Goal: Task Accomplishment & Management: Complete application form

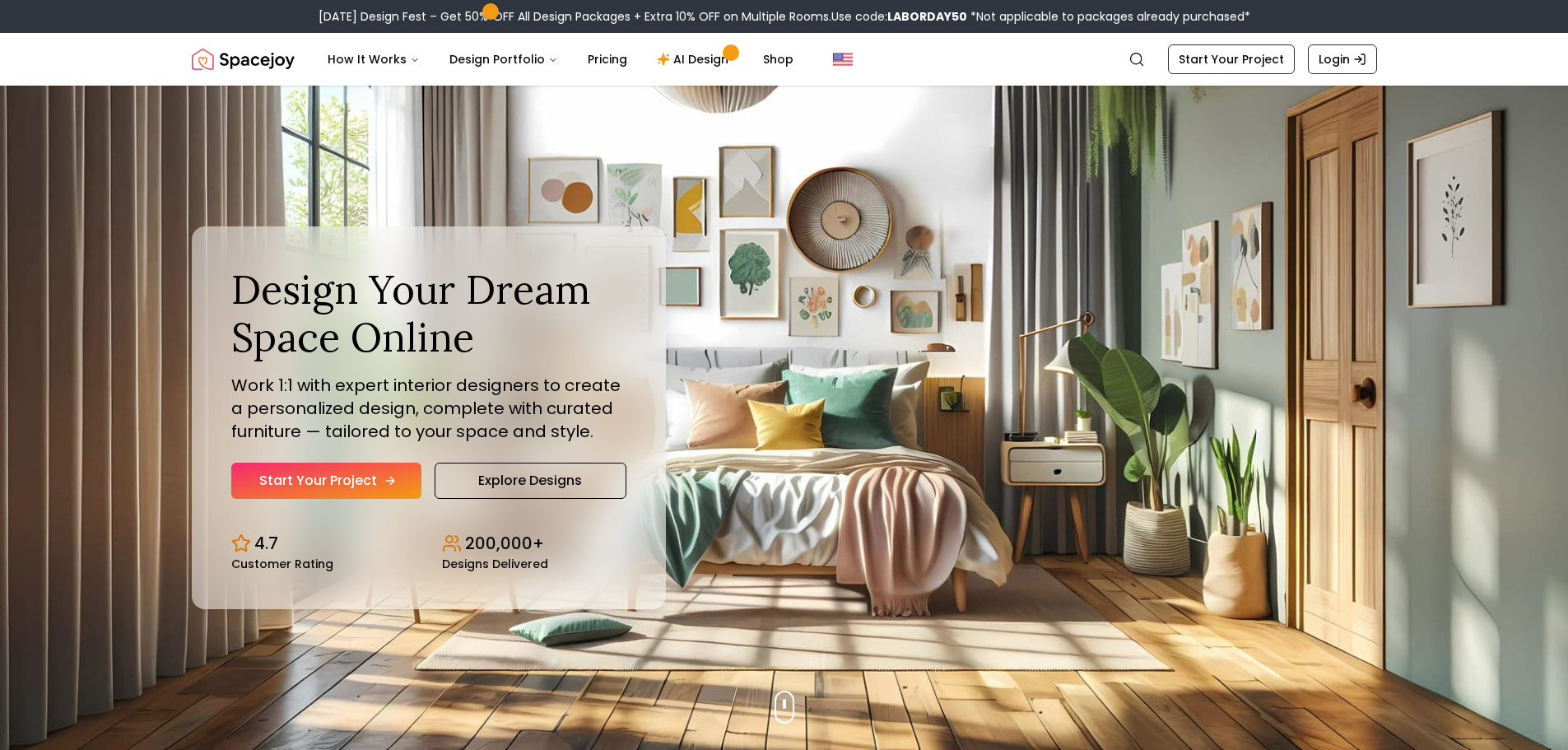
click at [391, 471] on link "Start Your Project" at bounding box center [326, 480] width 190 height 36
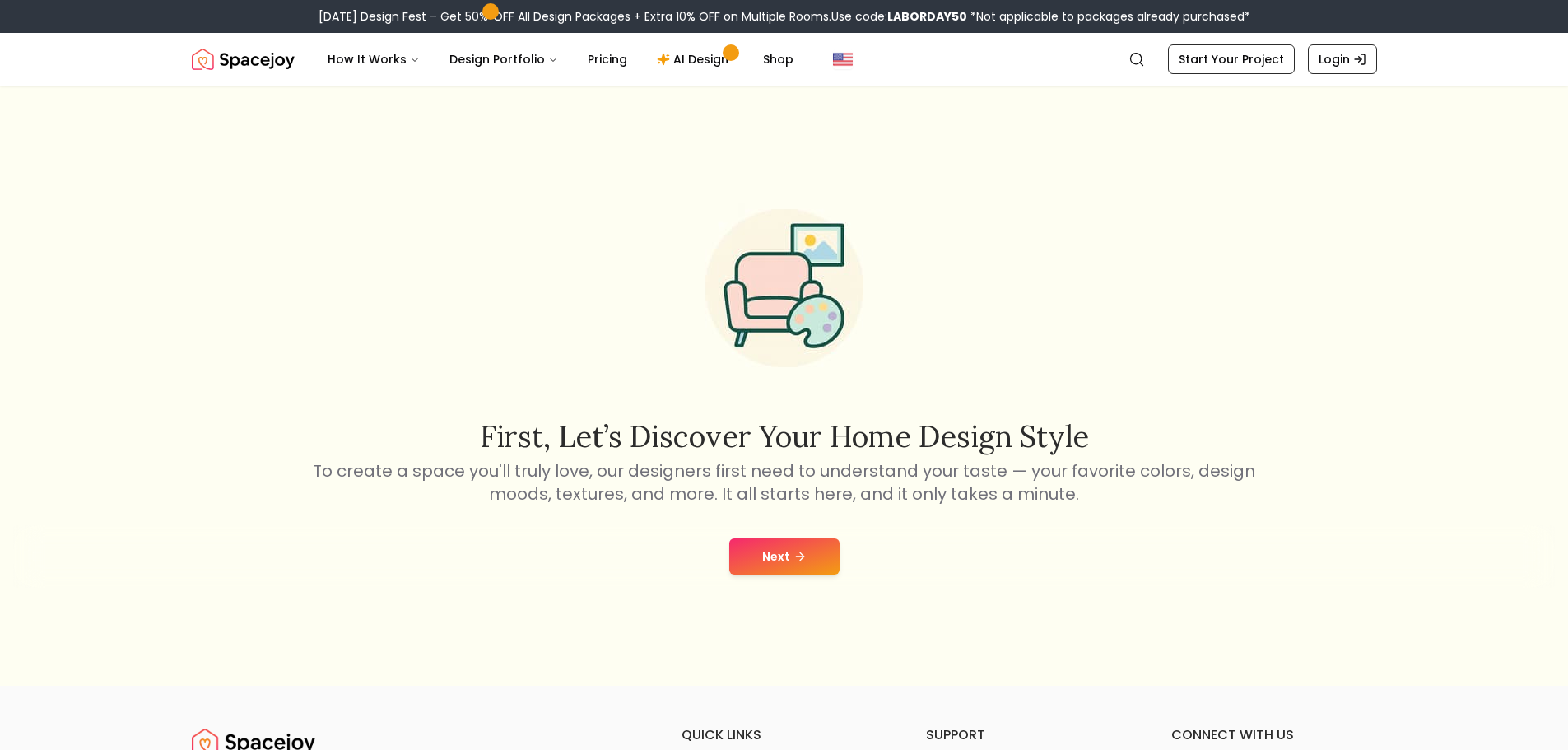
click at [810, 556] on button "Next" at bounding box center [785, 556] width 110 height 36
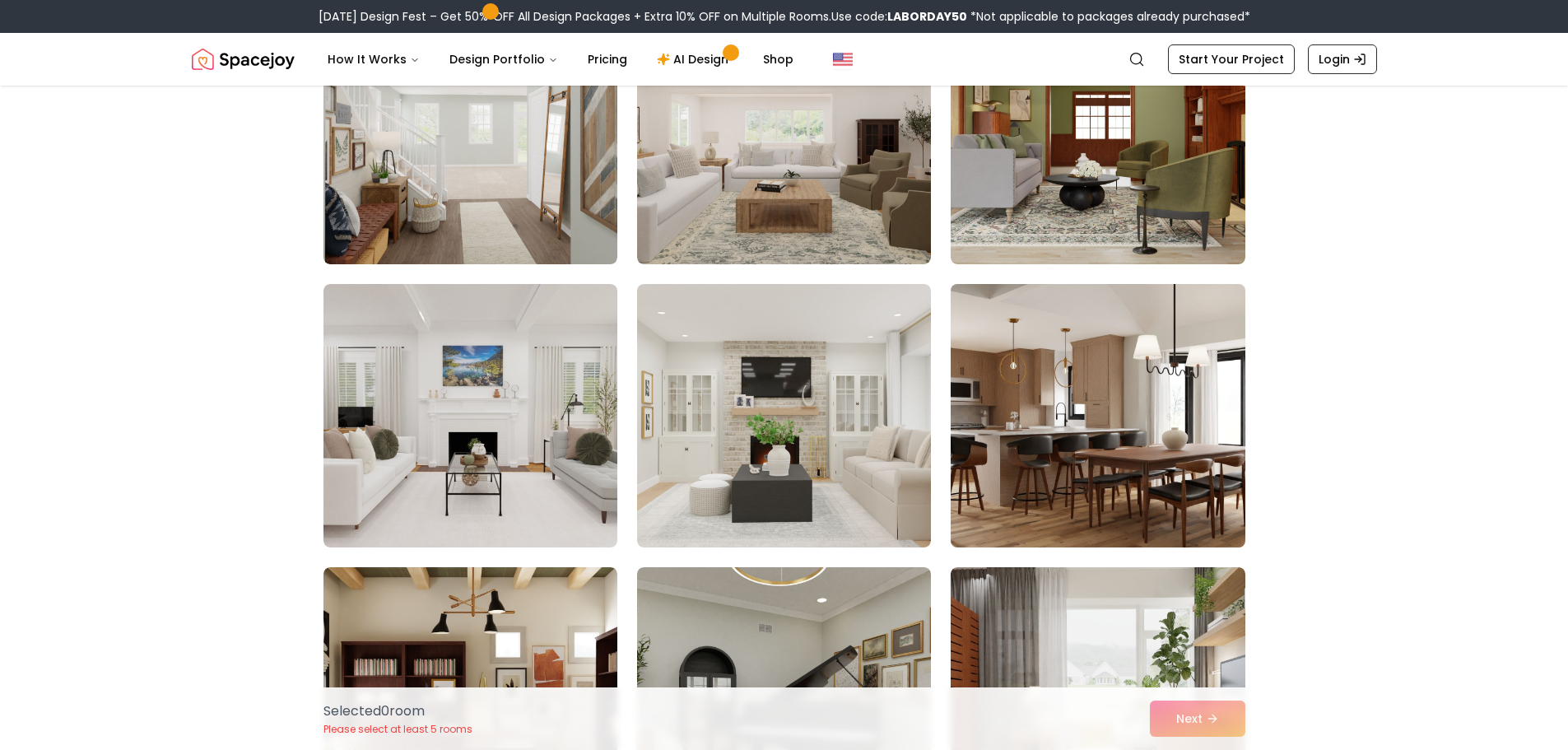
scroll to position [494, 0]
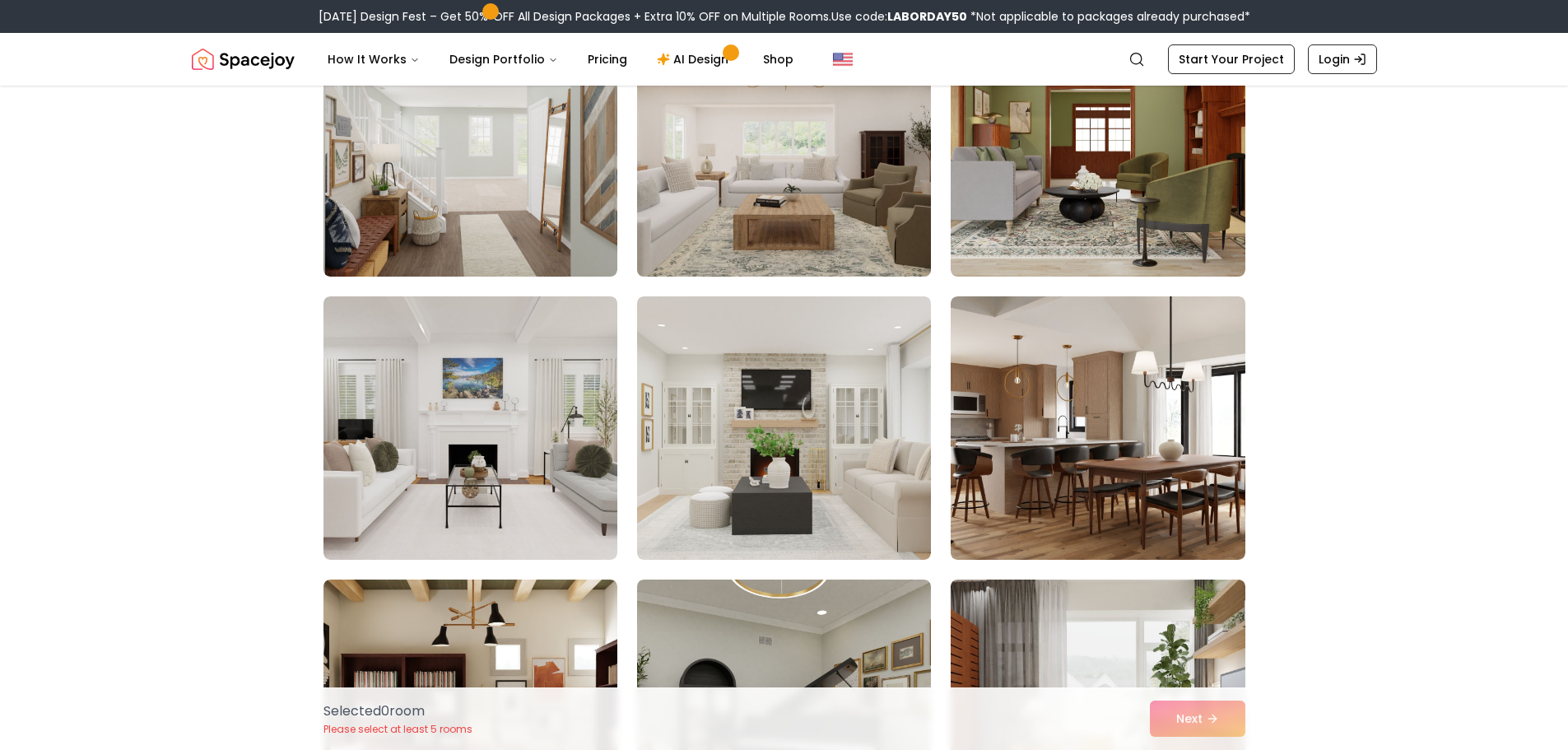
click at [770, 183] on img at bounding box center [784, 145] width 308 height 277
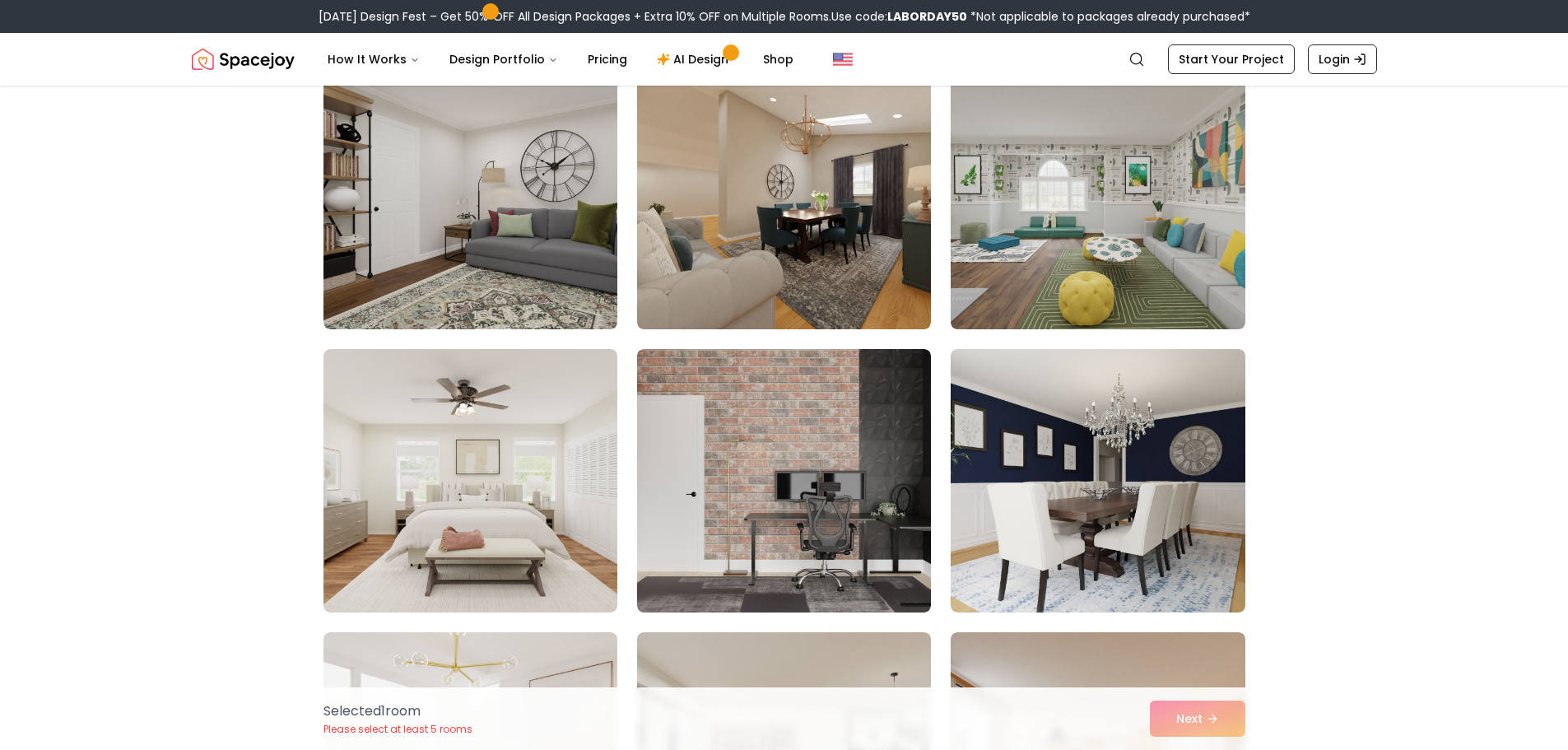
scroll to position [2304, 0]
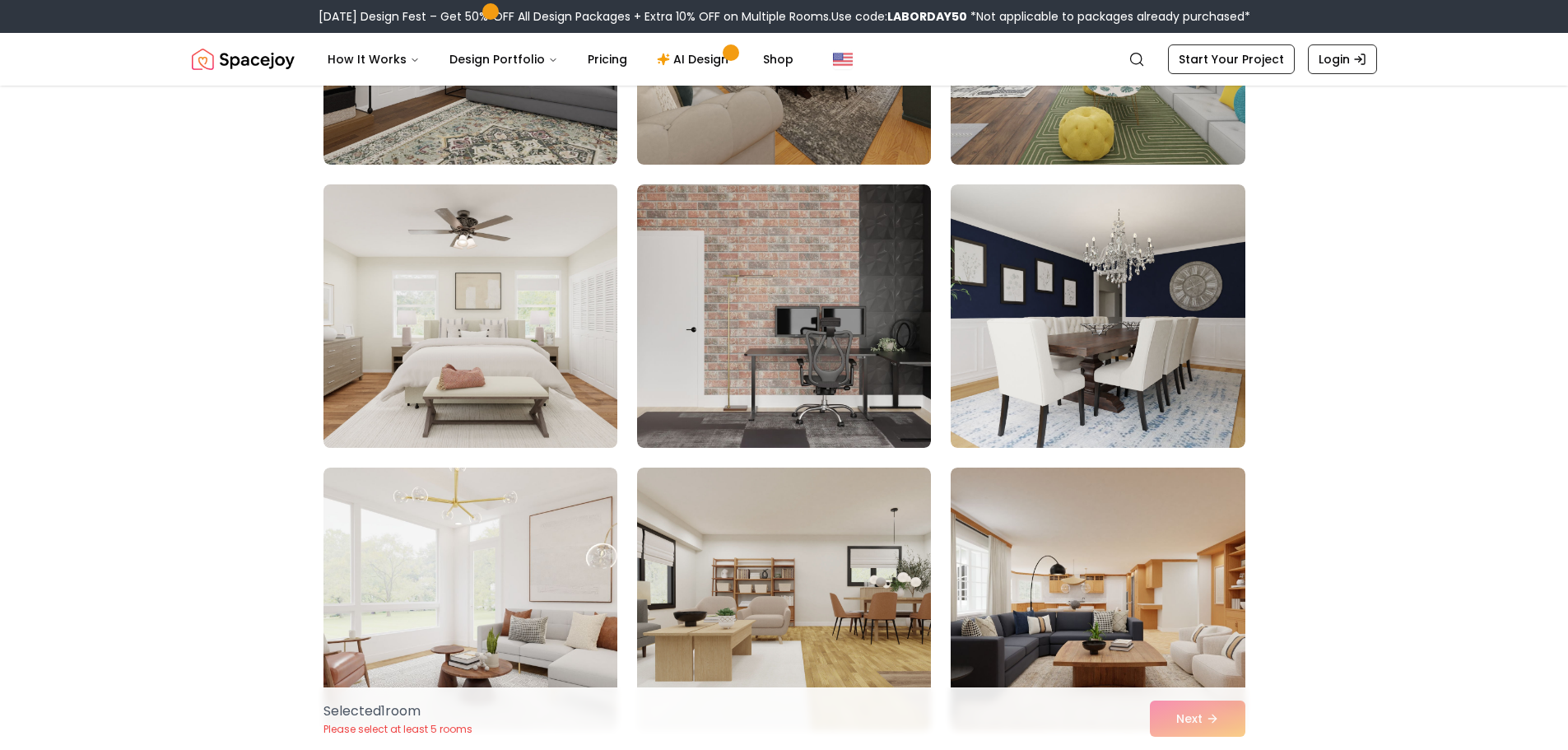
click at [536, 384] on img at bounding box center [470, 316] width 308 height 277
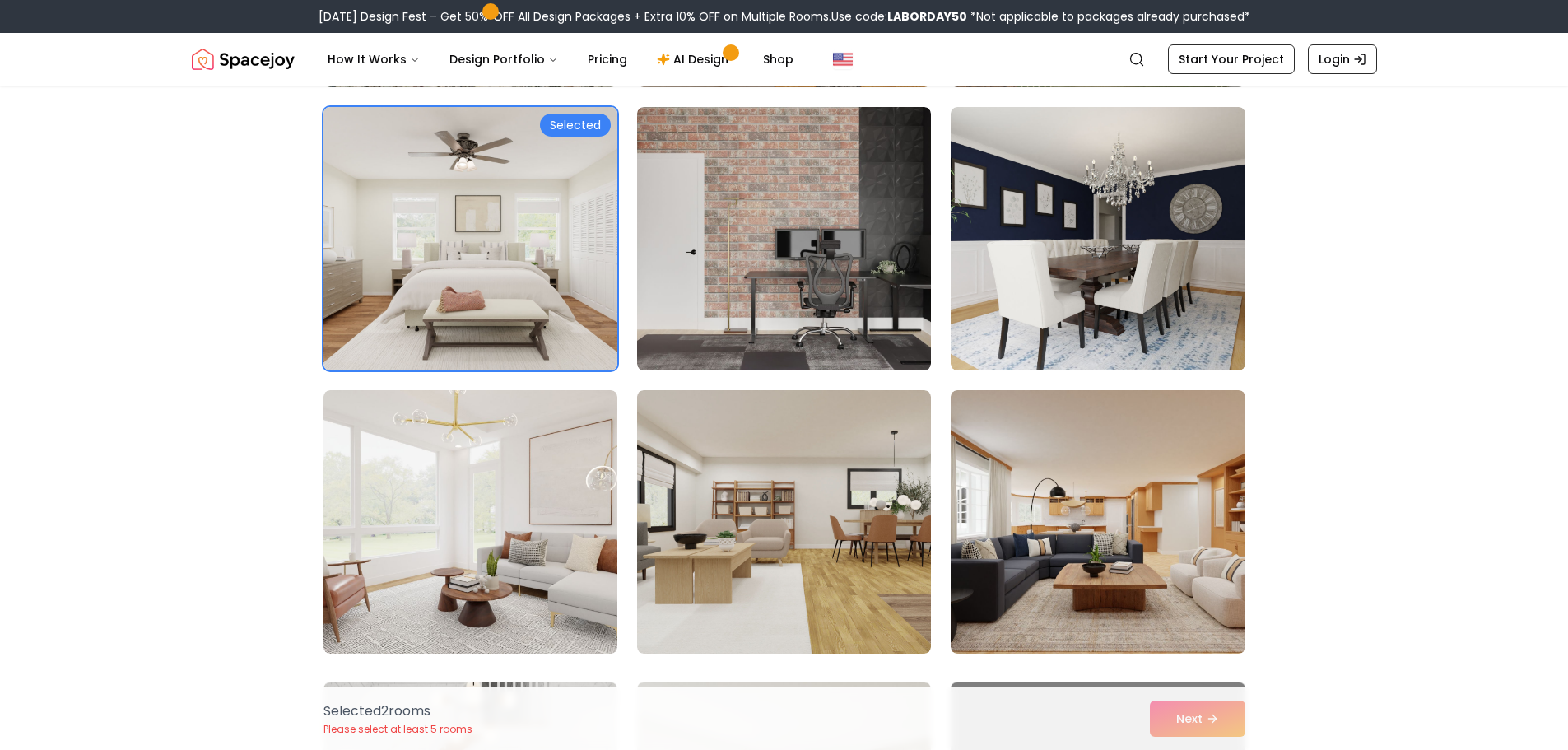
scroll to position [2552, 0]
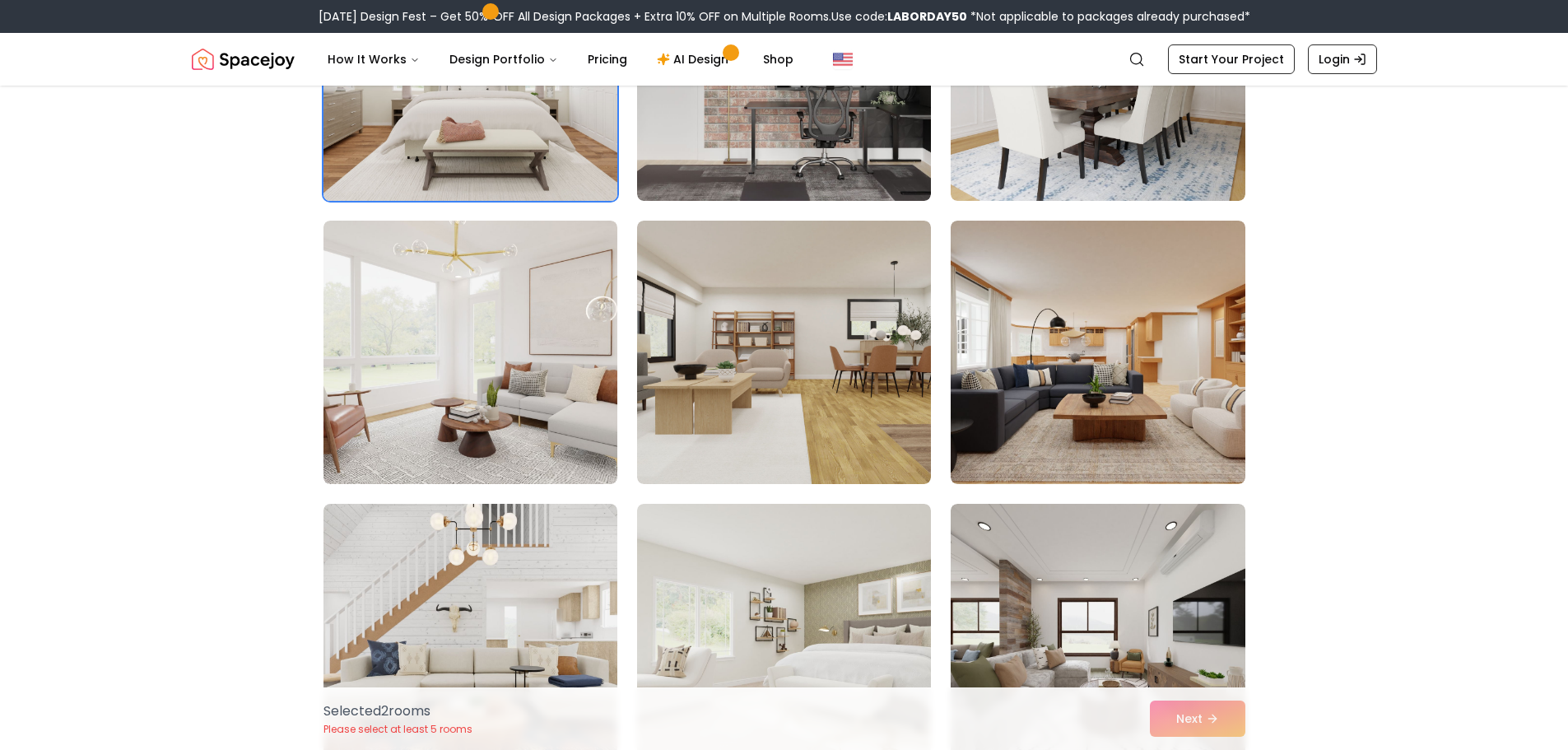
click at [539, 391] on img at bounding box center [470, 353] width 294 height 264
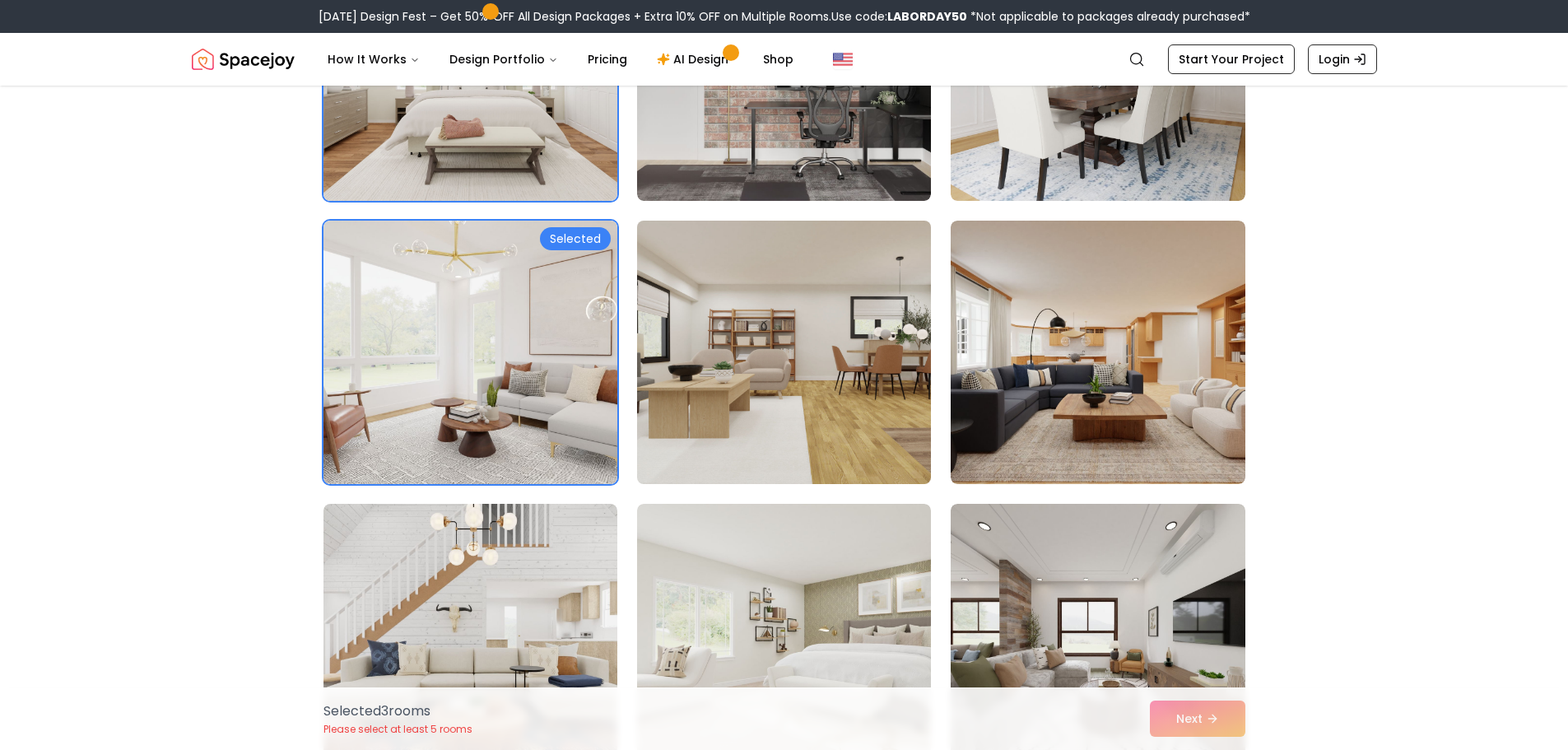
click at [805, 373] on img at bounding box center [784, 353] width 308 height 277
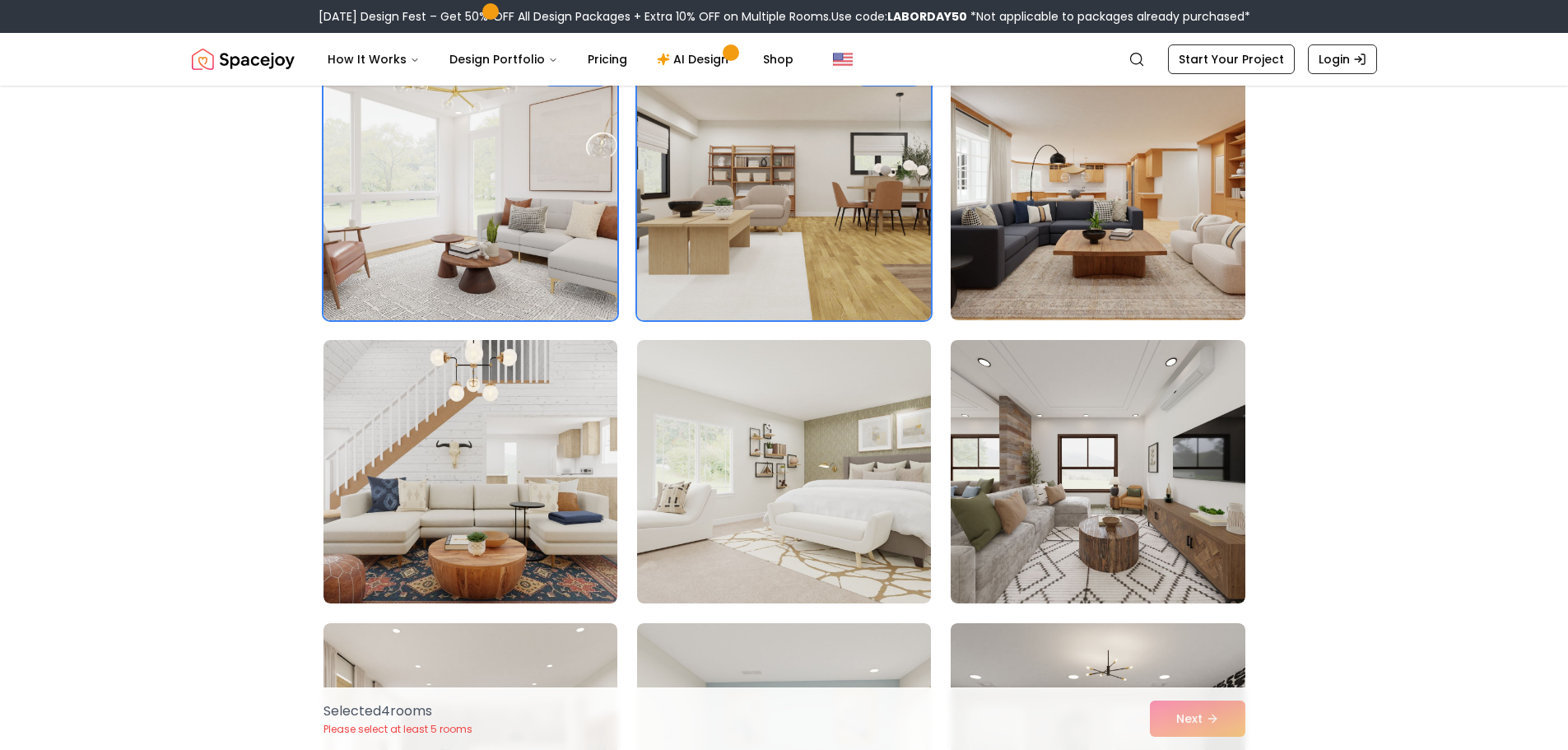
scroll to position [2716, 0]
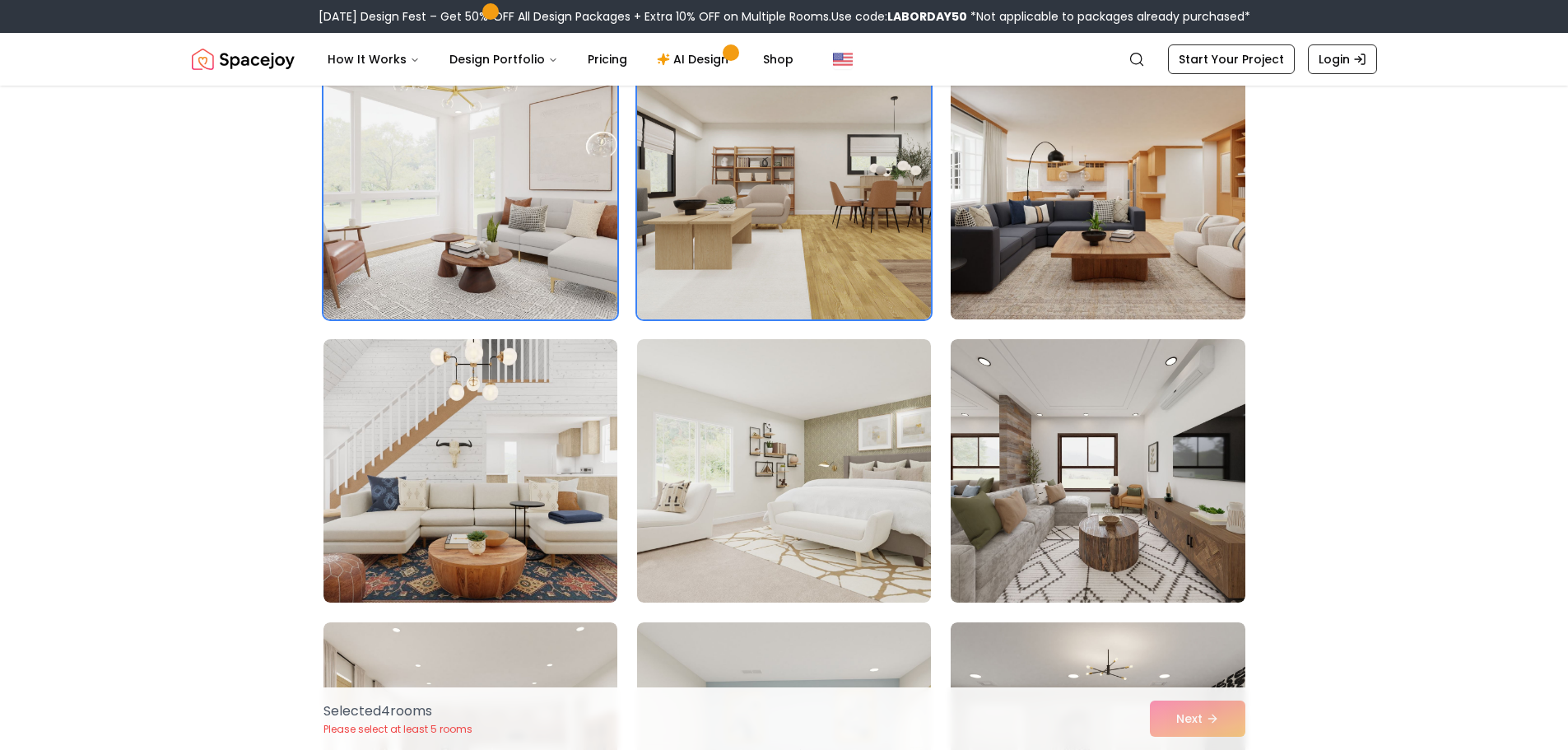
click at [1063, 253] on img at bounding box center [1097, 188] width 308 height 277
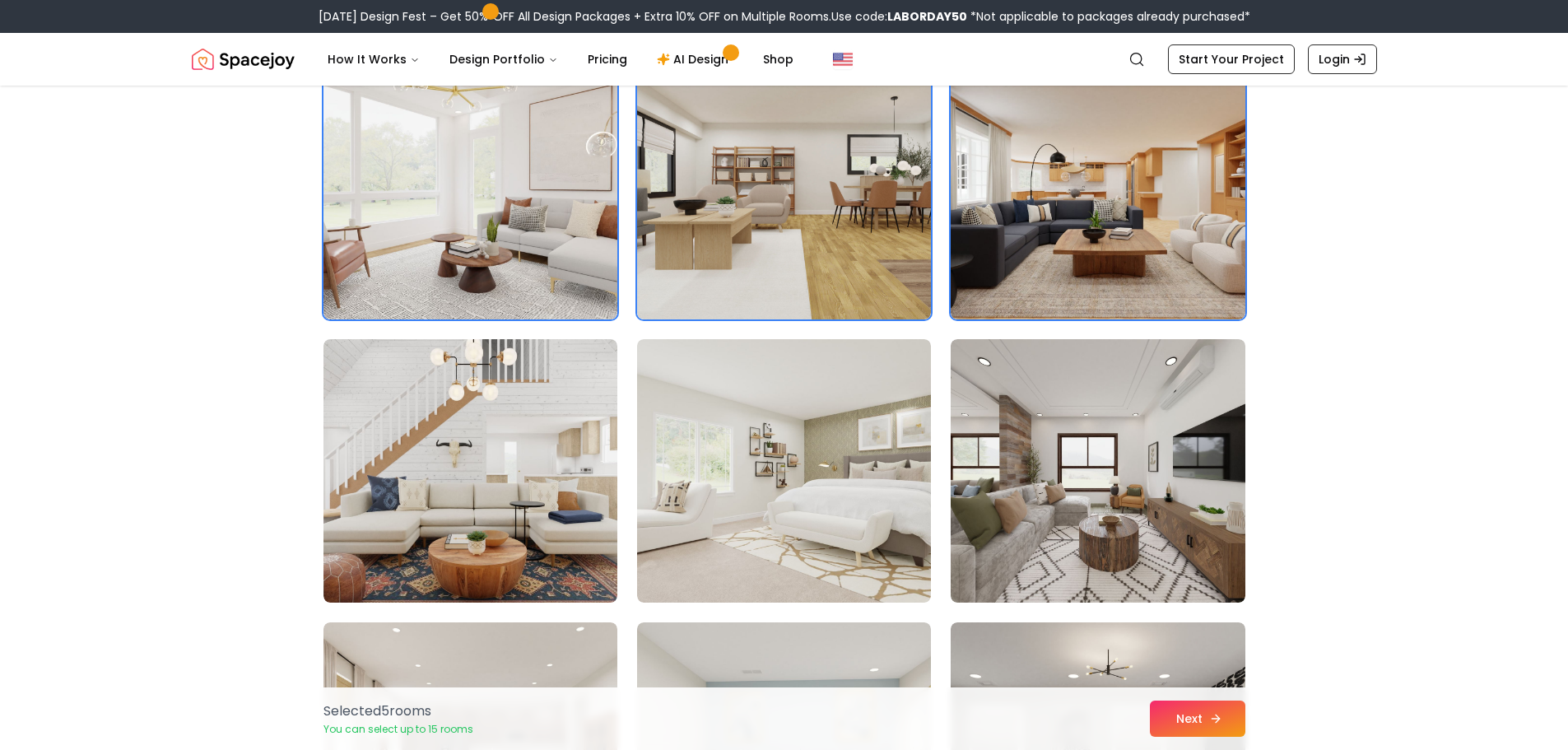
click at [1173, 720] on button "Next" at bounding box center [1198, 719] width 96 height 36
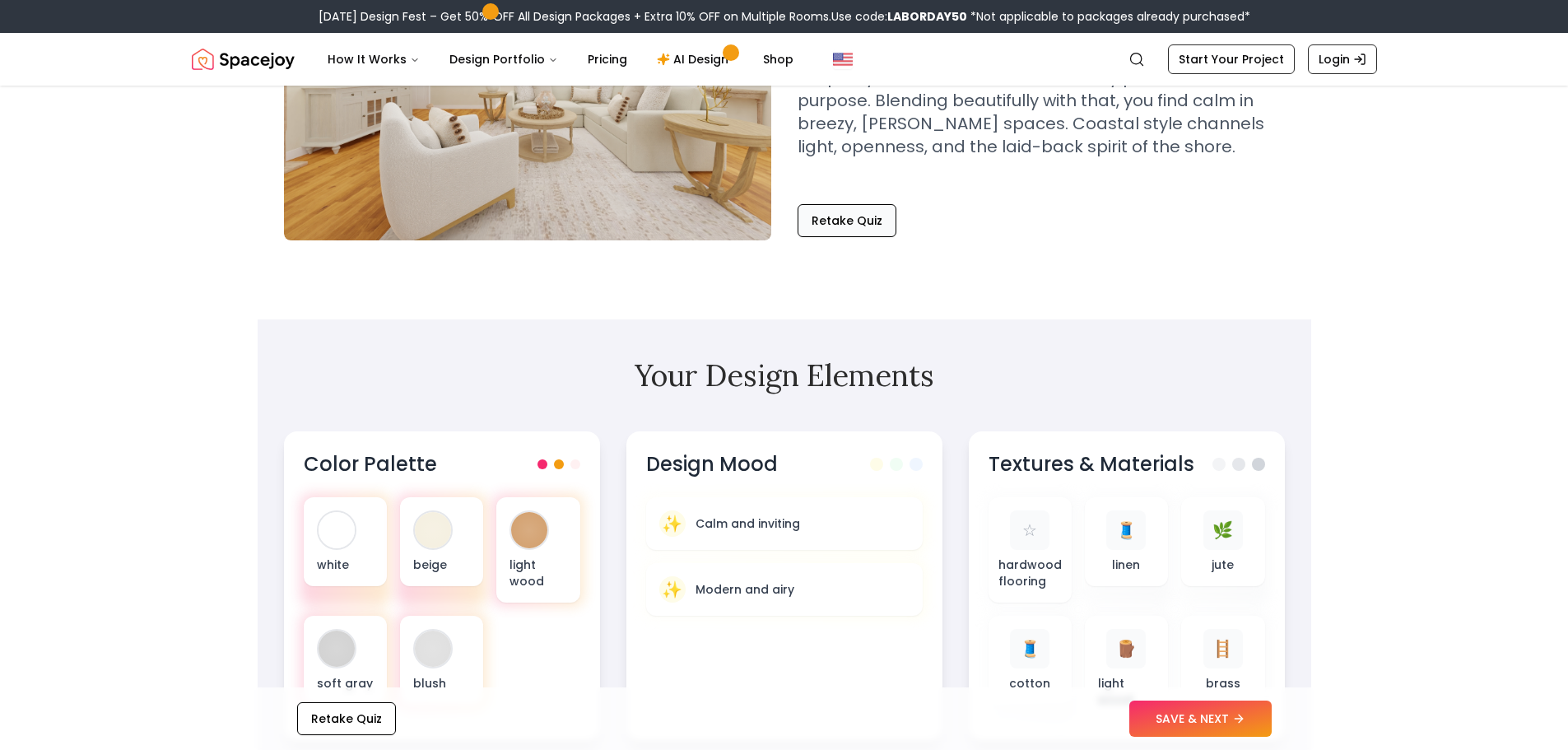
scroll to position [411, 0]
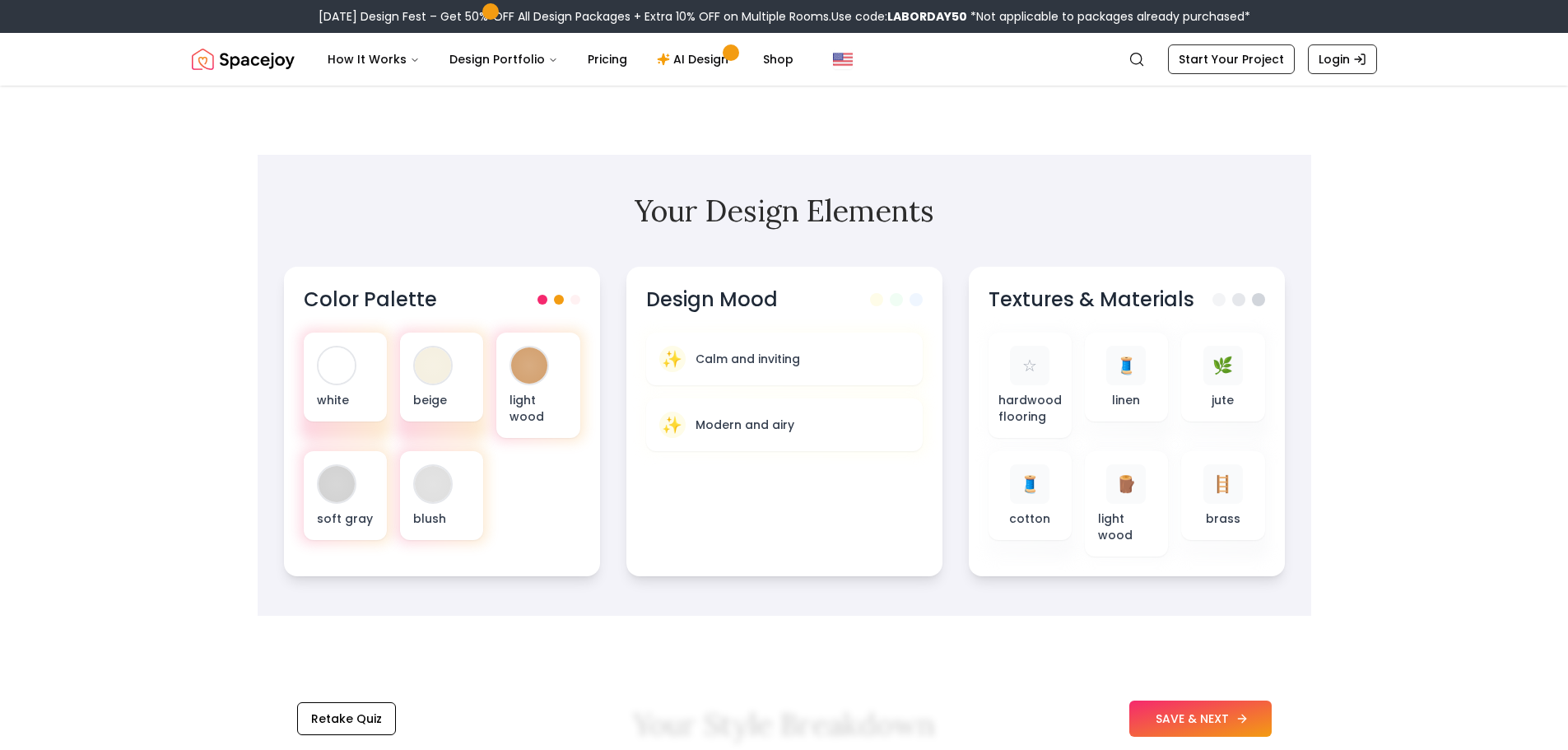
click at [1237, 714] on icon at bounding box center [1242, 719] width 13 height 13
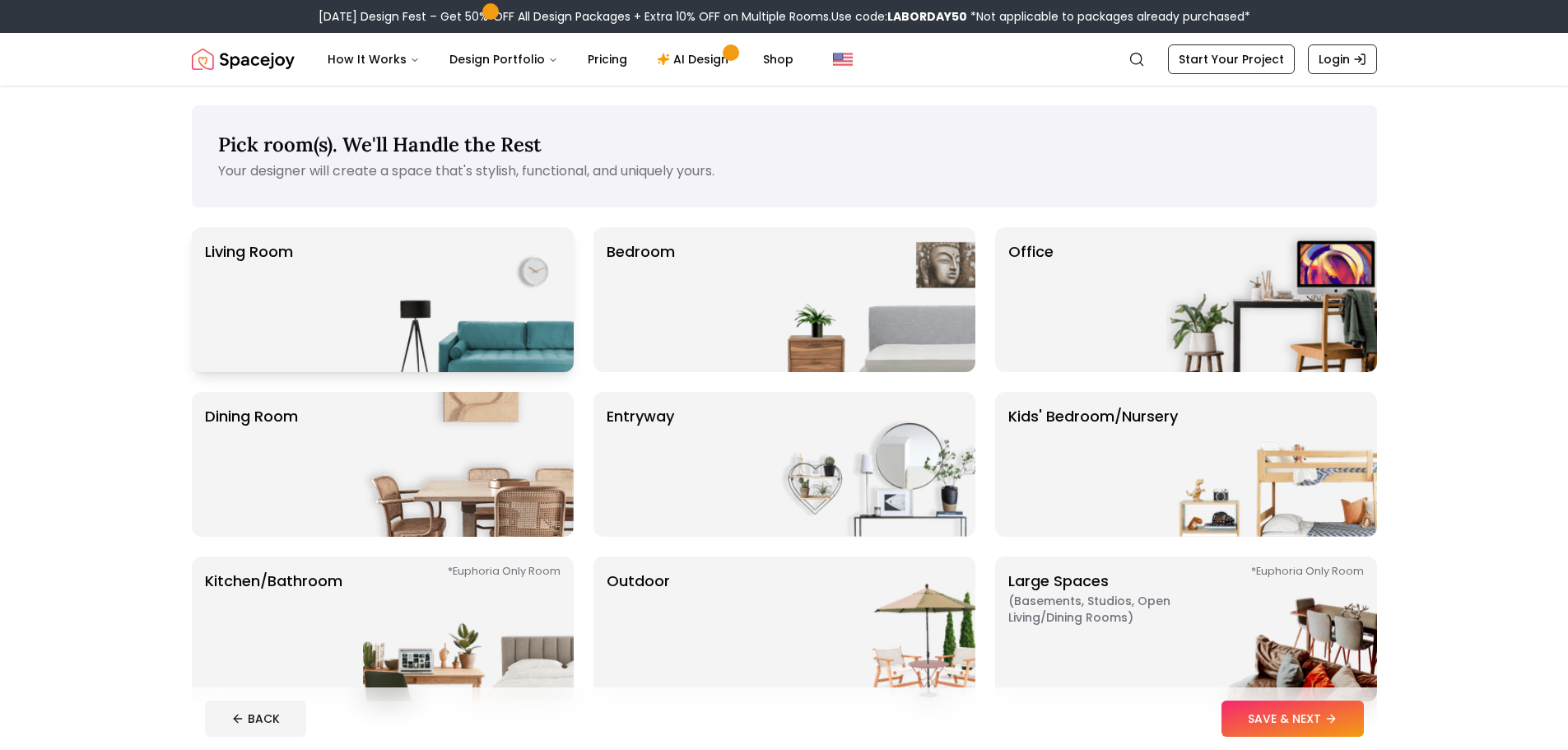
click at [462, 324] on img at bounding box center [468, 300] width 211 height 145
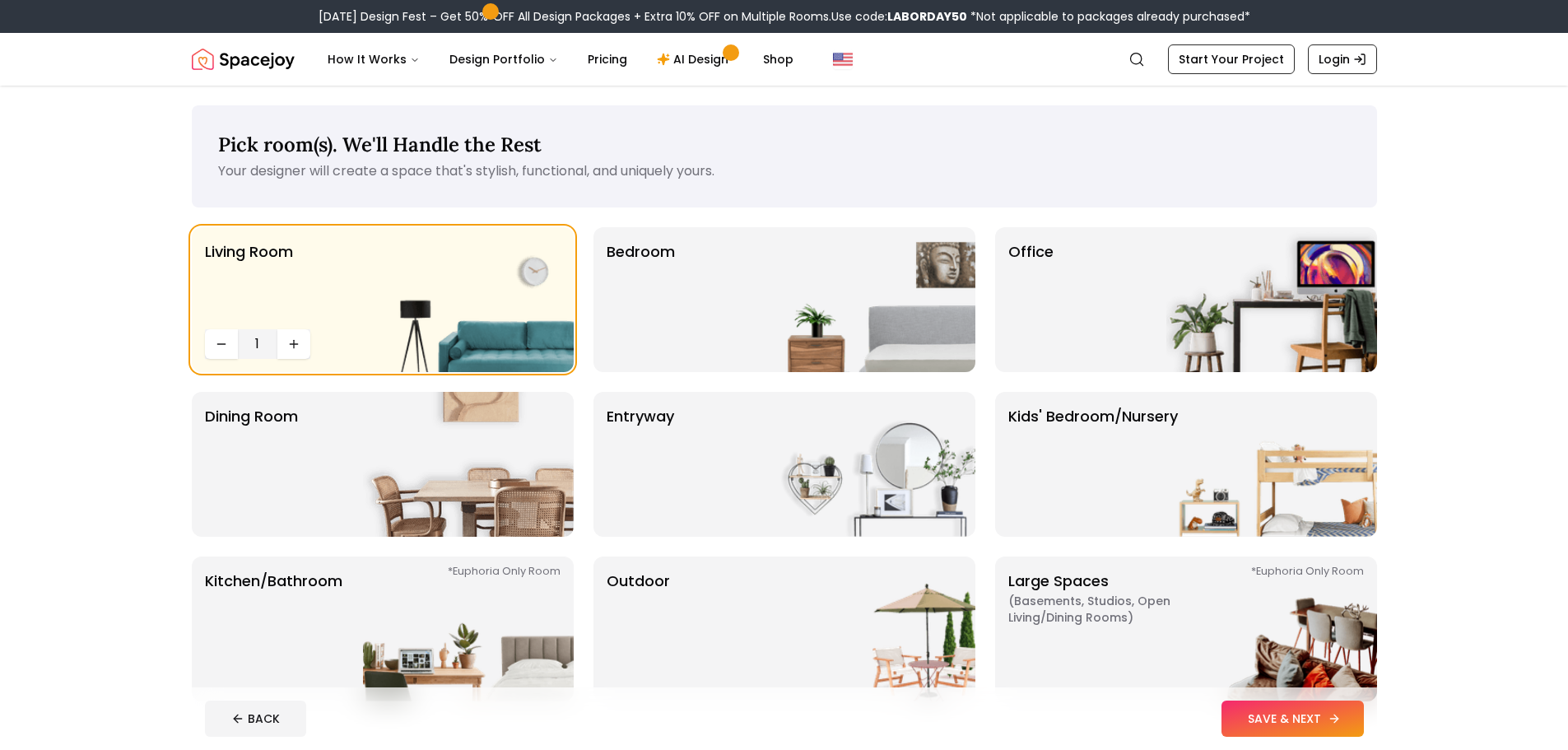
click at [1307, 717] on button "SAVE & NEXT" at bounding box center [1293, 719] width 143 height 36
